Goal: Task Accomplishment & Management: Use online tool/utility

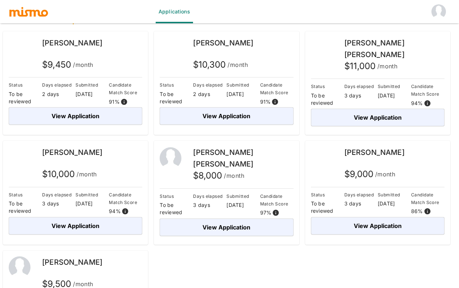
scroll to position [114, 0]
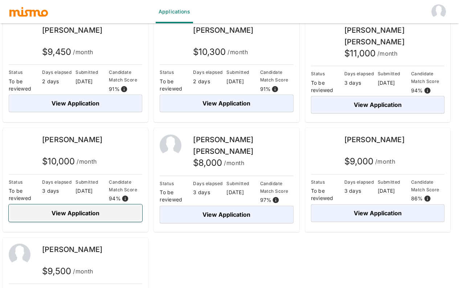
click at [91, 215] on button "View Application" at bounding box center [76, 212] width 134 height 17
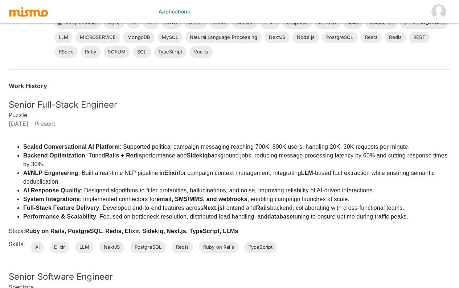
scroll to position [21, 0]
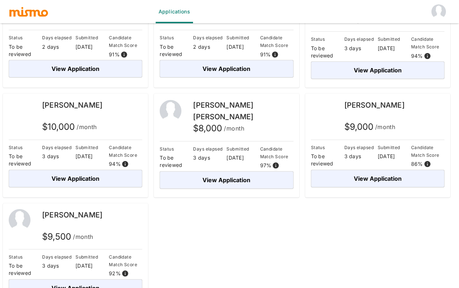
scroll to position [164, 0]
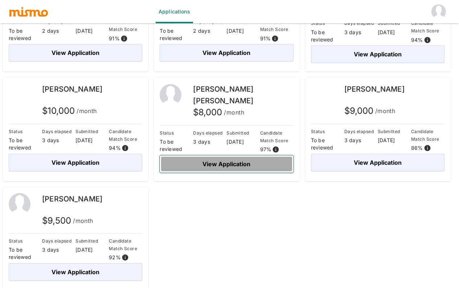
click at [228, 159] on button "View Application" at bounding box center [227, 163] width 134 height 17
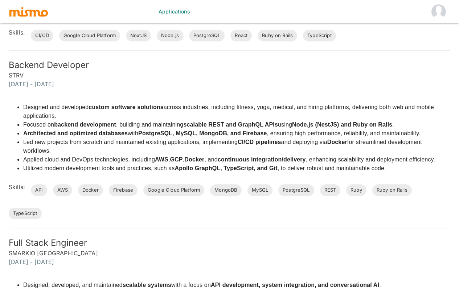
scroll to position [134, 0]
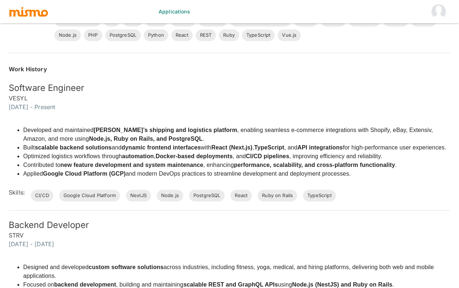
click at [436, 16] on img "account of current user" at bounding box center [439, 11] width 15 height 15
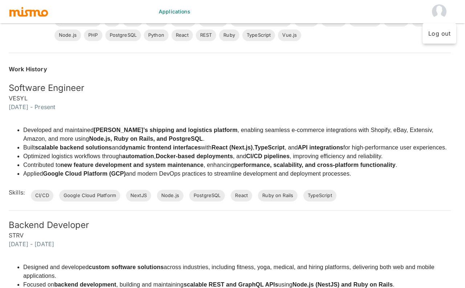
click at [312, 70] on div at bounding box center [232, 144] width 465 height 288
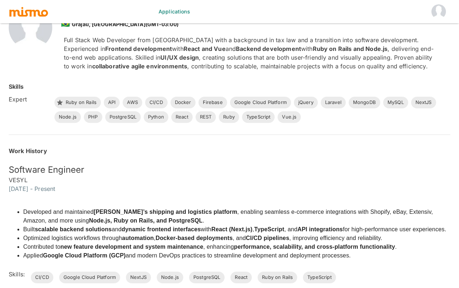
scroll to position [0, 0]
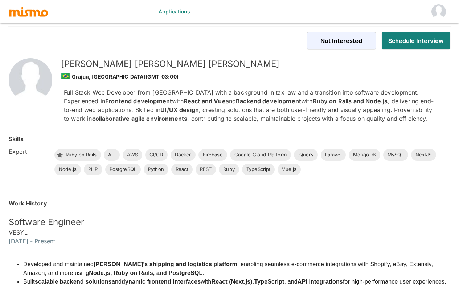
click at [189, 9] on link "Applications" at bounding box center [174, 11] width 37 height 23
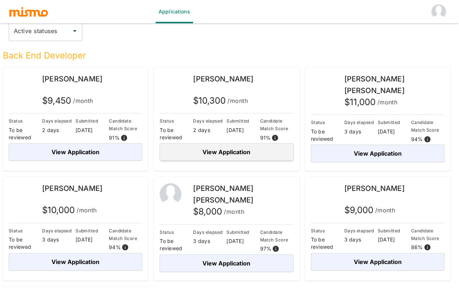
scroll to position [66, 0]
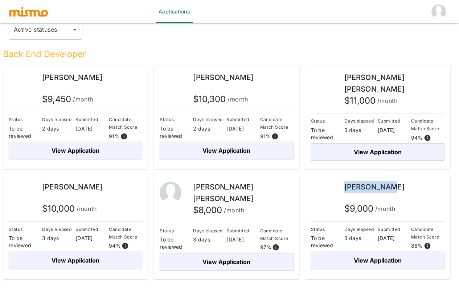
drag, startPoint x: 398, startPoint y: 187, endPoint x: 346, endPoint y: 188, distance: 51.9
click at [346, 188] on div "[PERSON_NAME]" at bounding box center [395, 187] width 100 height 12
copy span "[PERSON_NAME]"
